Goal: Information Seeking & Learning: Find contact information

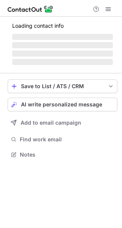
scroll to position [147, 122]
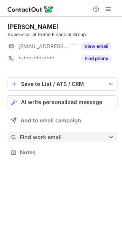
click at [58, 140] on span "Find work email" at bounding box center [64, 137] width 88 height 7
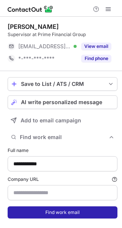
type input "**********"
click at [57, 214] on button "Find work email" at bounding box center [62, 212] width 109 height 12
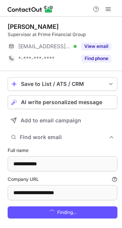
scroll to position [240, 116]
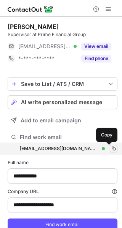
click at [110, 148] on span at bounding box center [113, 149] width 6 height 6
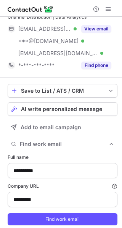
scroll to position [30, 0]
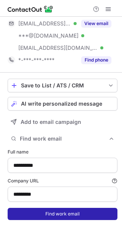
click at [89, 210] on button "Find work email" at bounding box center [62, 214] width 109 height 12
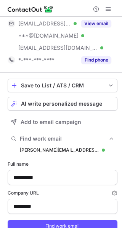
scroll to position [271, 116]
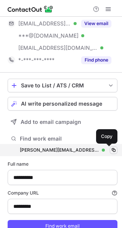
click at [110, 148] on span at bounding box center [113, 150] width 6 height 6
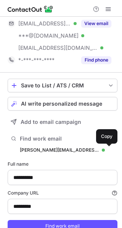
scroll to position [0, 0]
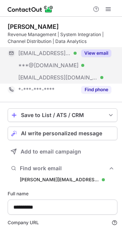
click at [94, 51] on button "View email" at bounding box center [96, 53] width 30 height 8
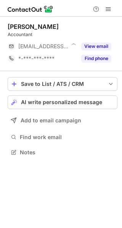
scroll to position [147, 122]
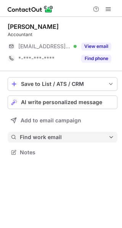
click at [71, 139] on span "Find work email" at bounding box center [64, 137] width 88 height 7
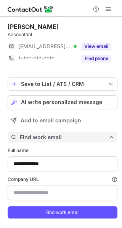
scroll to position [228, 116]
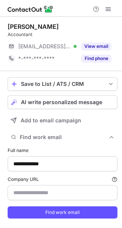
type input "**********"
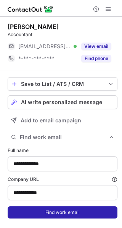
click at [67, 211] on button "Find work email" at bounding box center [62, 212] width 109 height 12
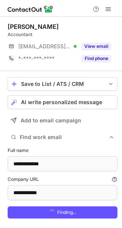
scroll to position [240, 116]
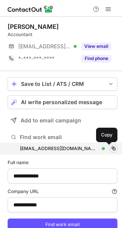
click at [110, 149] on span at bounding box center [113, 149] width 6 height 6
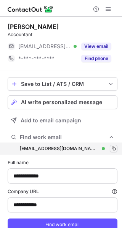
click at [110, 149] on span at bounding box center [113, 149] width 6 height 6
